Goal: Task Accomplishment & Management: Manage account settings

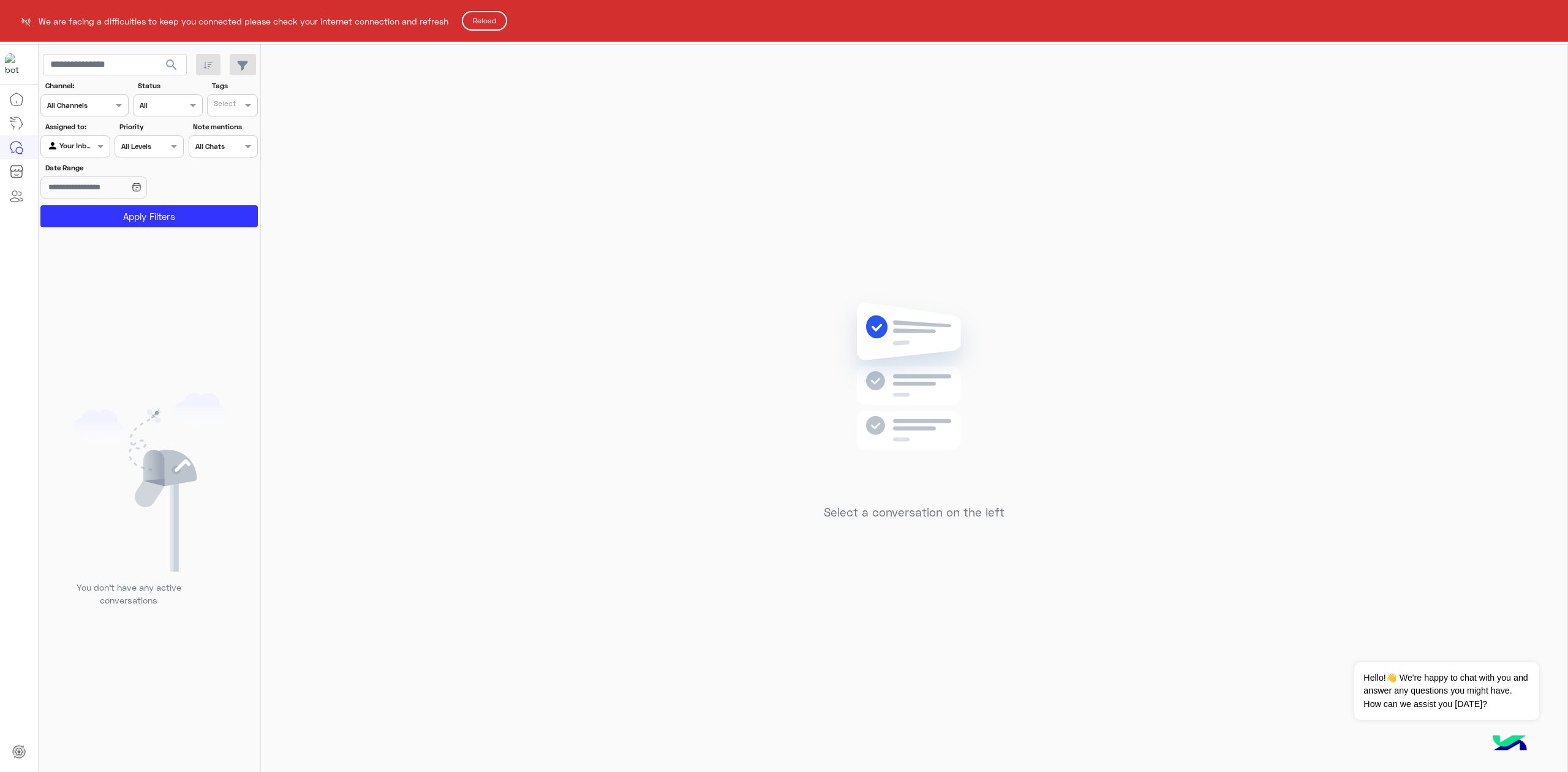
click at [488, 20] on button "Reload" at bounding box center [484, 21] width 45 height 20
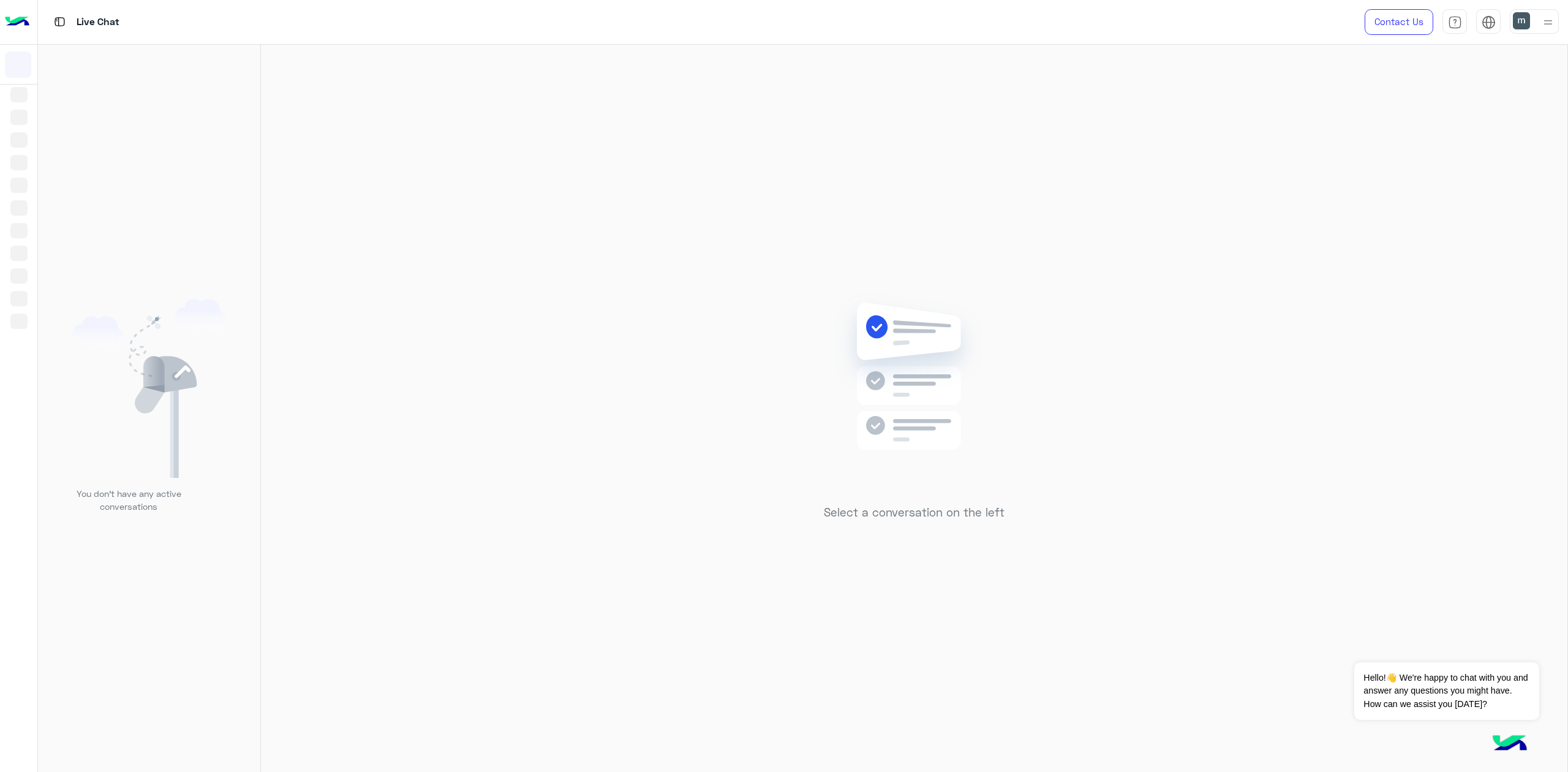
click at [1535, 18] on div at bounding box center [1534, 22] width 49 height 25
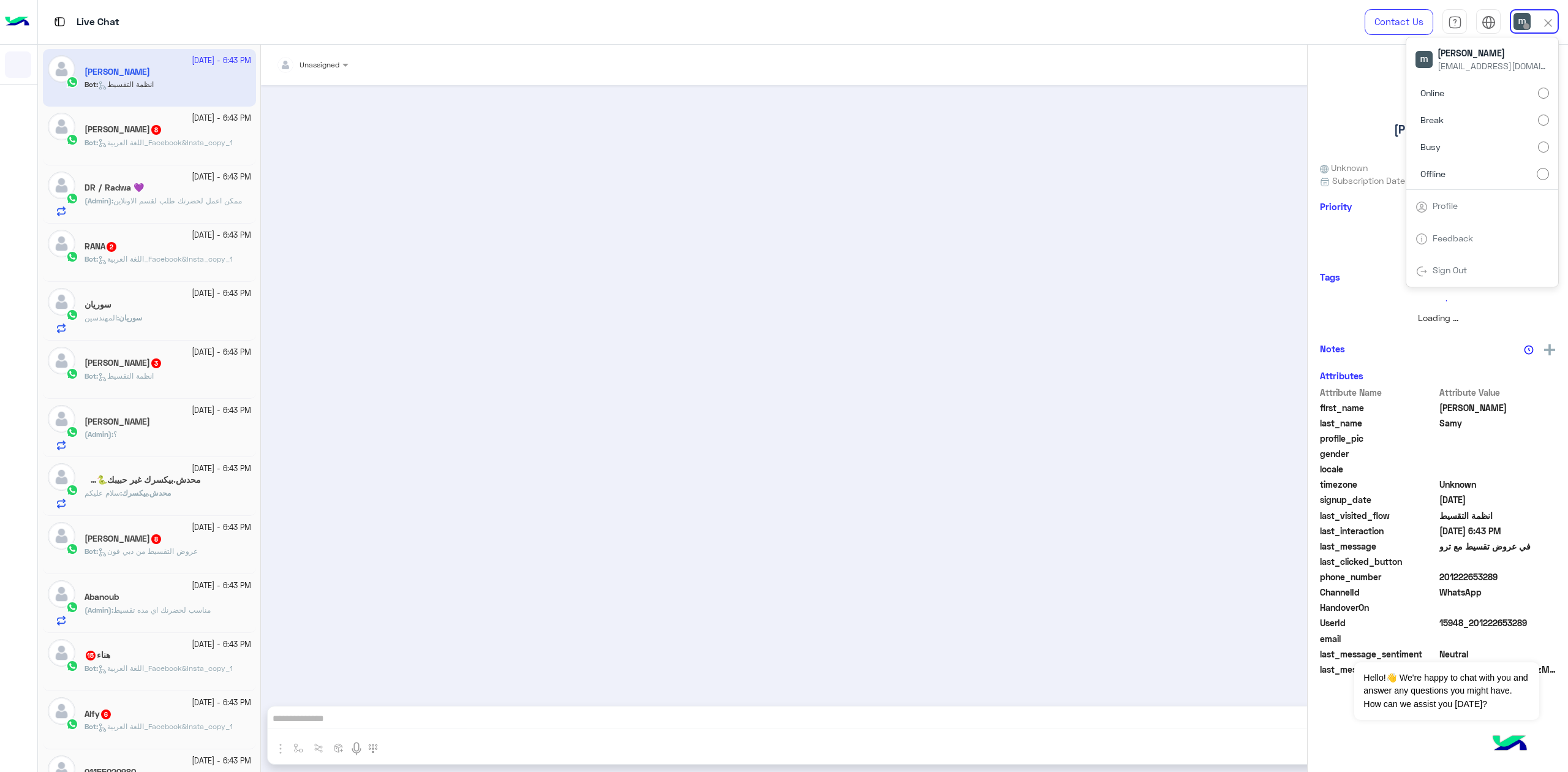
click at [1500, 83] on label "Online" at bounding box center [1482, 93] width 134 height 22
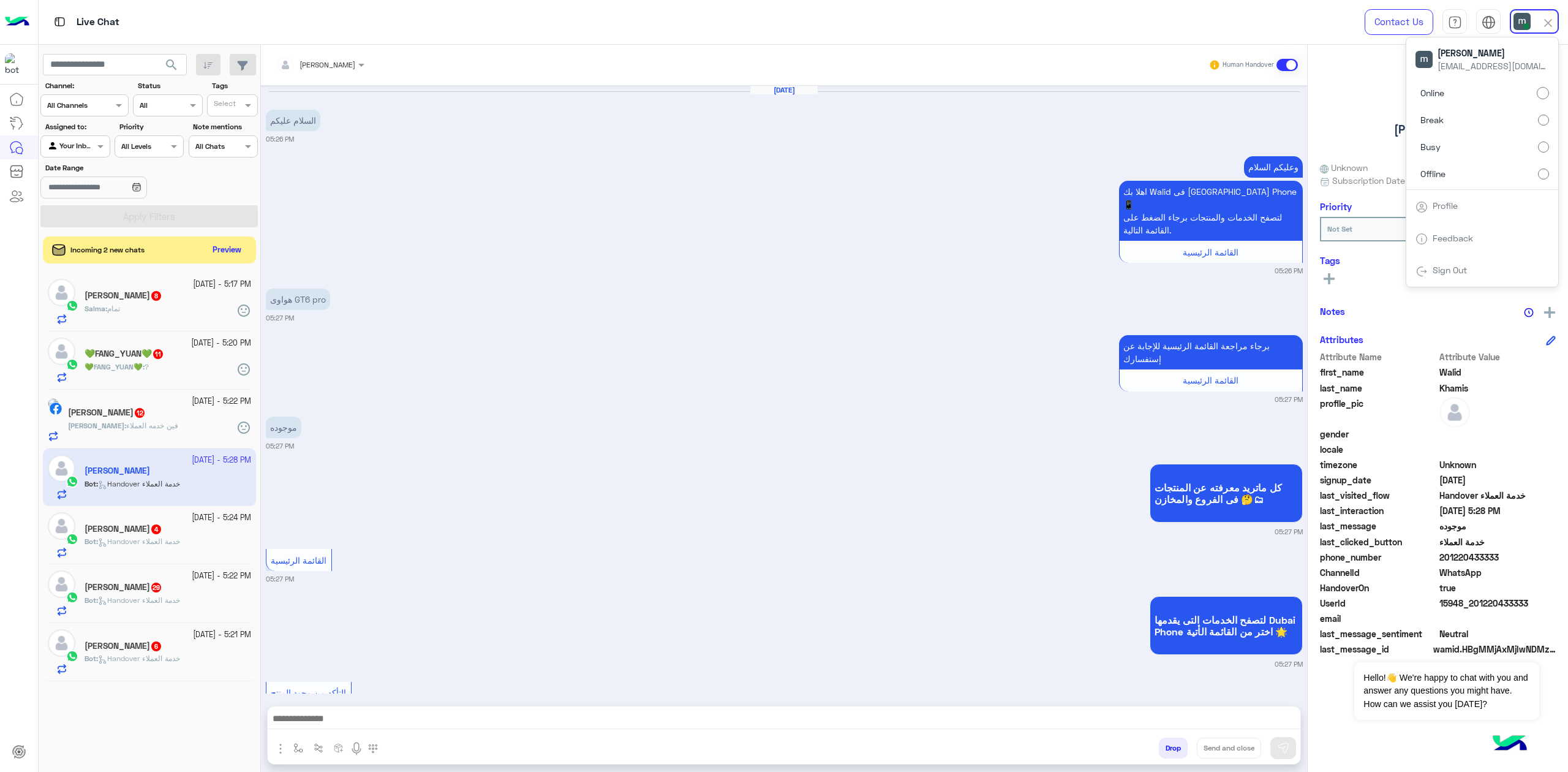
scroll to position [401, 0]
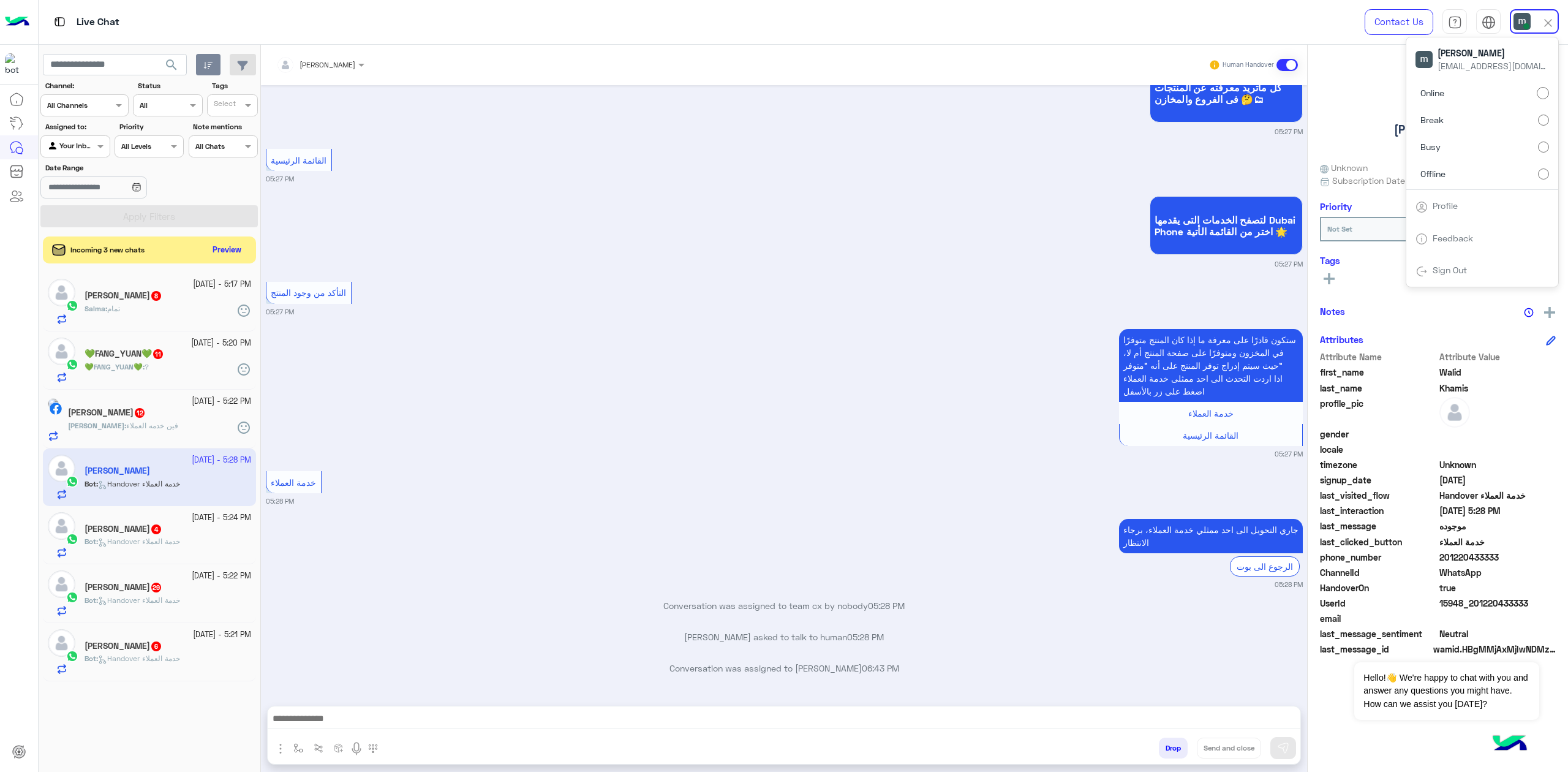
click at [201, 61] on button "button" at bounding box center [208, 64] width 25 height 22
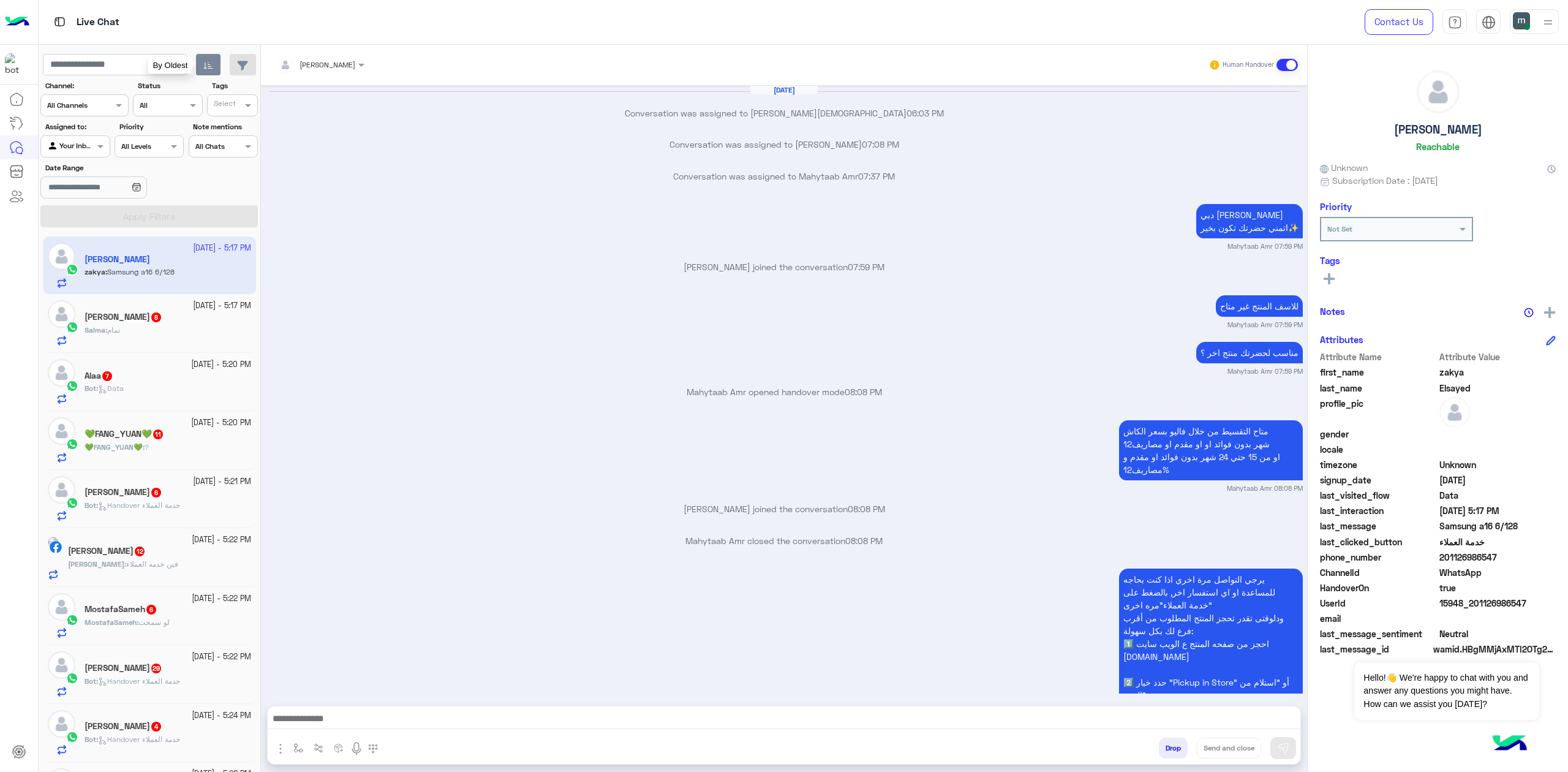
scroll to position [1616, 0]
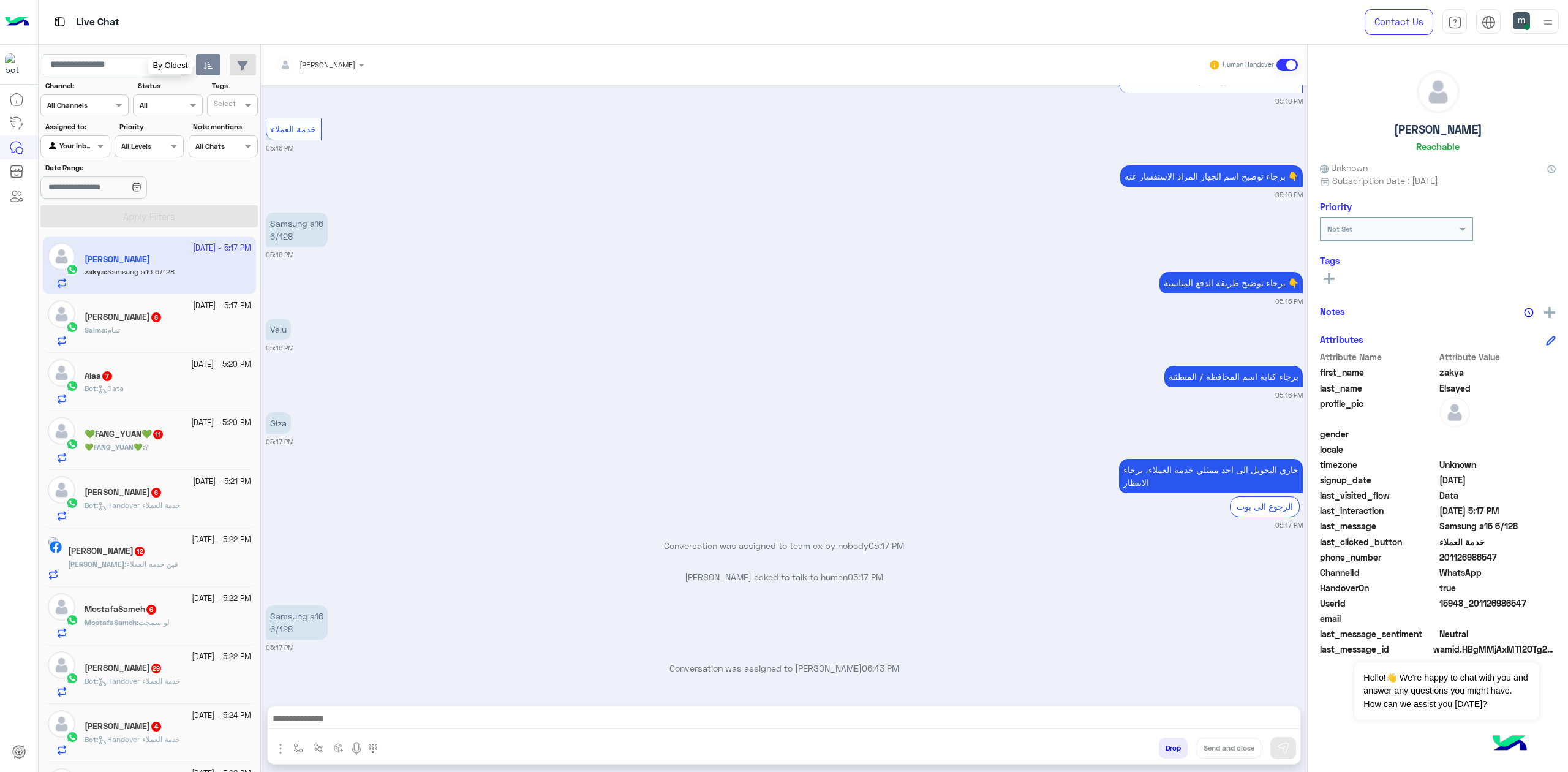
click at [201, 64] on button "button" at bounding box center [208, 64] width 25 height 22
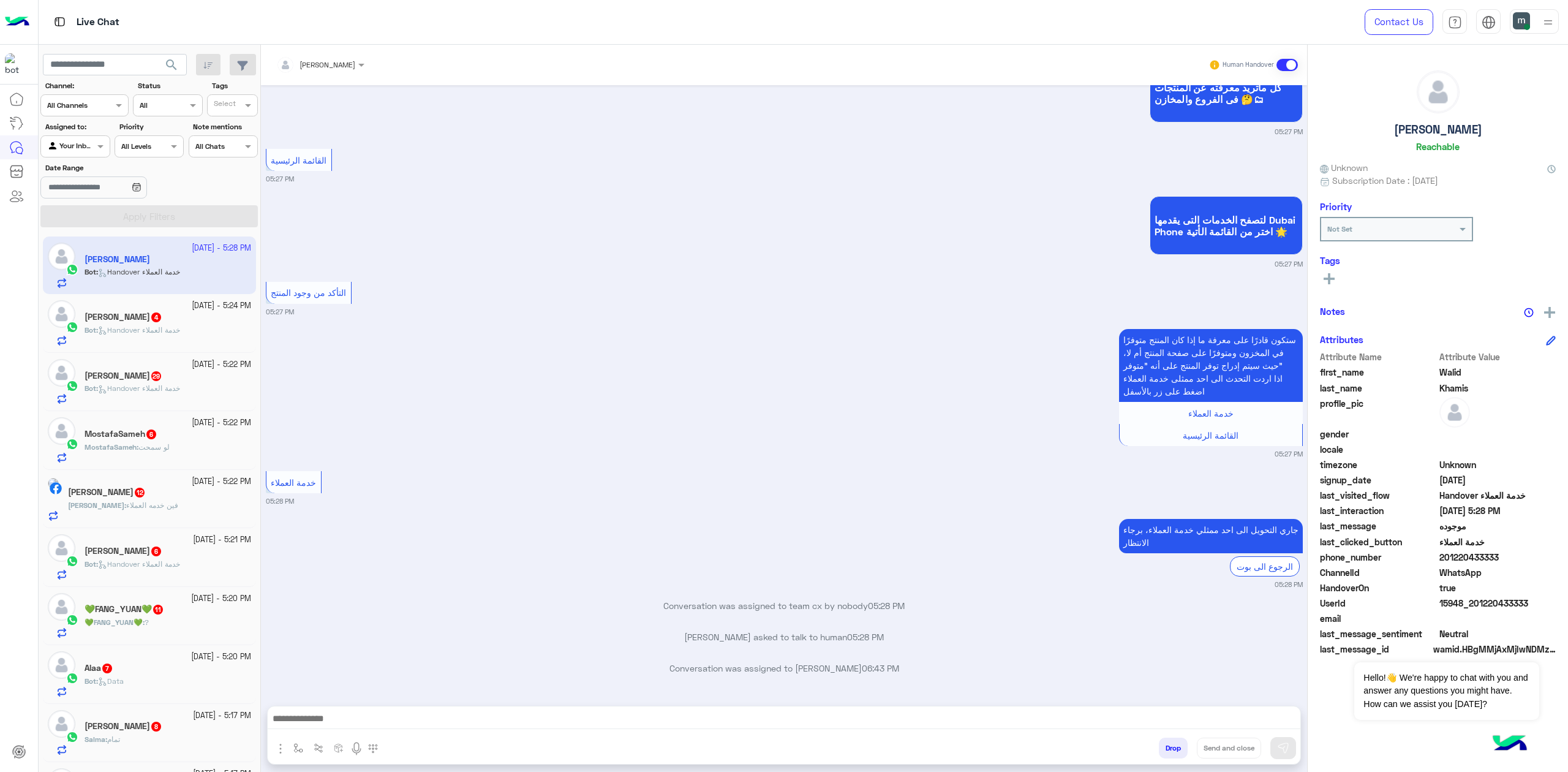
click at [1539, 10] on div at bounding box center [1534, 22] width 49 height 25
click at [1481, 176] on label "Offline" at bounding box center [1482, 173] width 134 height 22
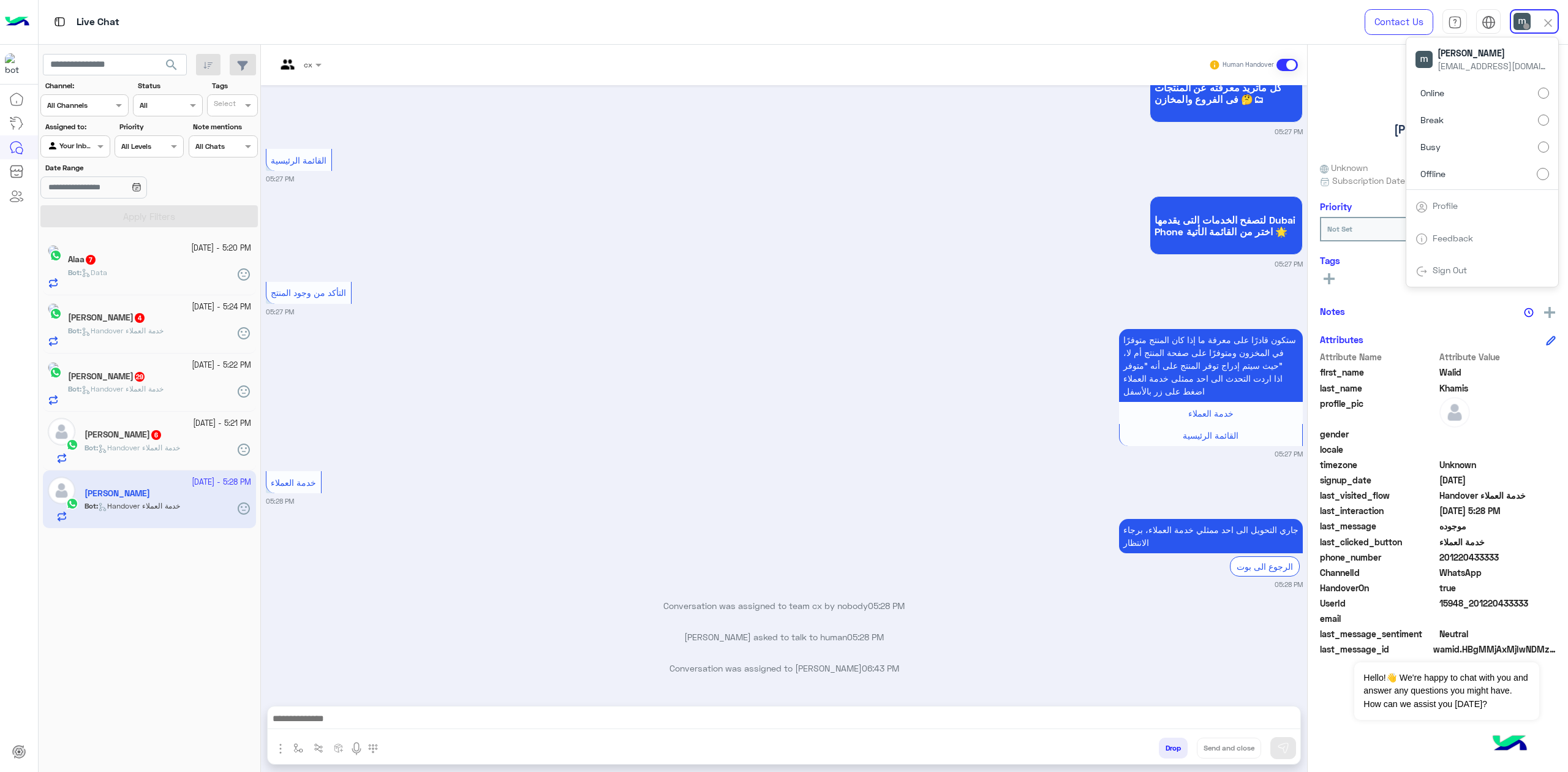
click at [1473, 136] on label "Busy" at bounding box center [1482, 146] width 134 height 22
click at [172, 67] on span "search" at bounding box center [171, 64] width 14 height 14
